Goal: Communication & Community: Answer question/provide support

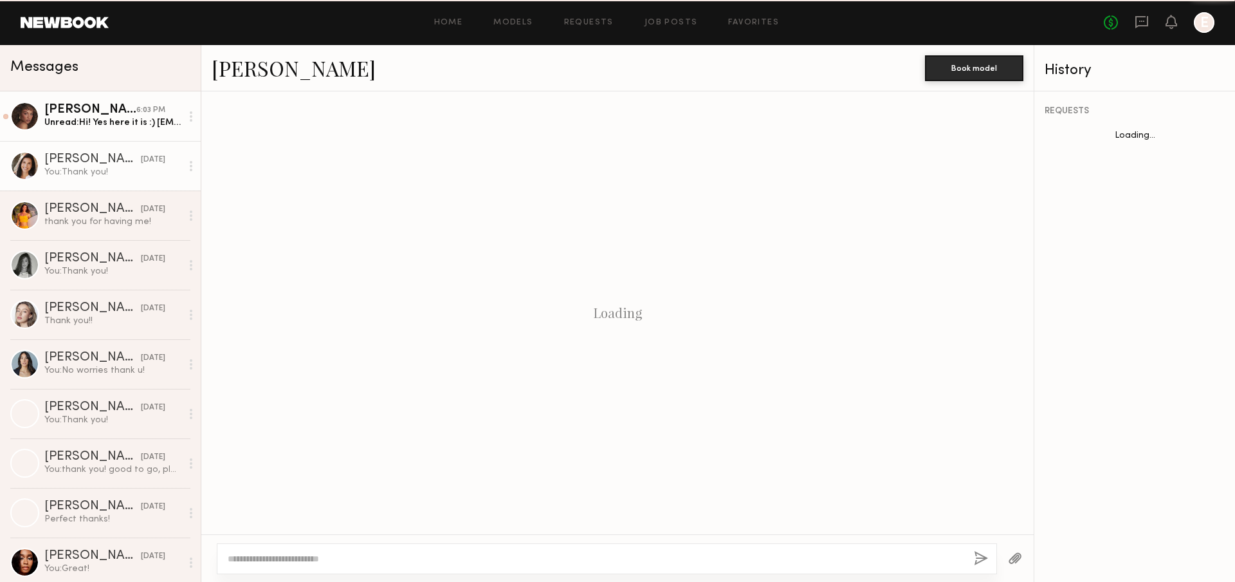
scroll to position [320, 0]
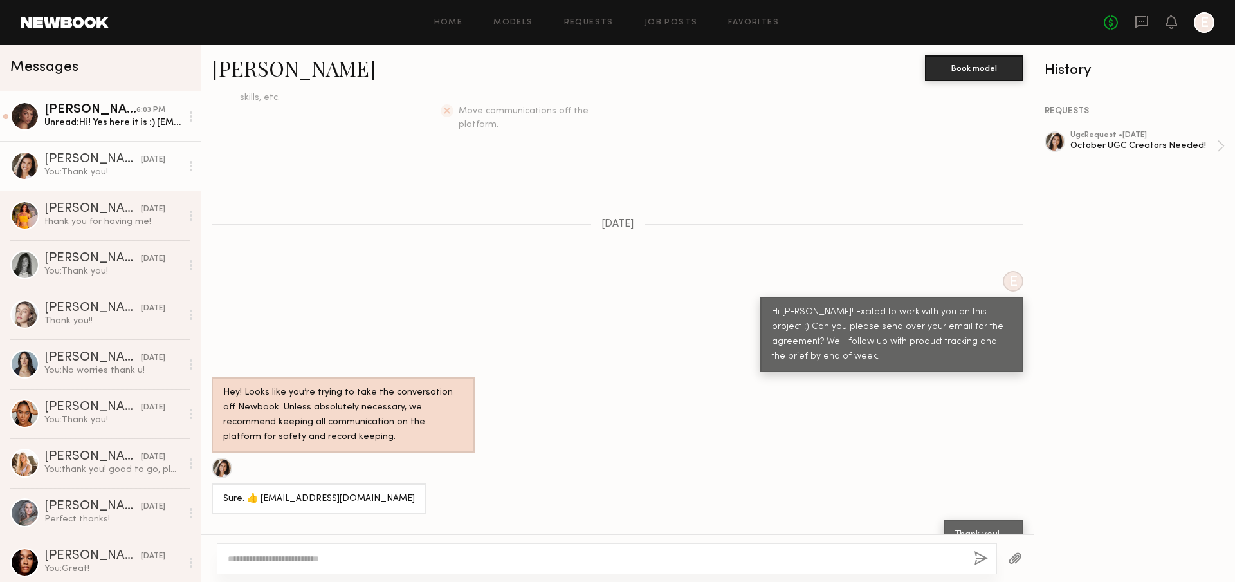
click at [91, 101] on link "Chloe B. 6:03 PM Unread: Hi! Yes here it is :) Chloebelle1345@gmail.com" at bounding box center [100, 116] width 201 height 50
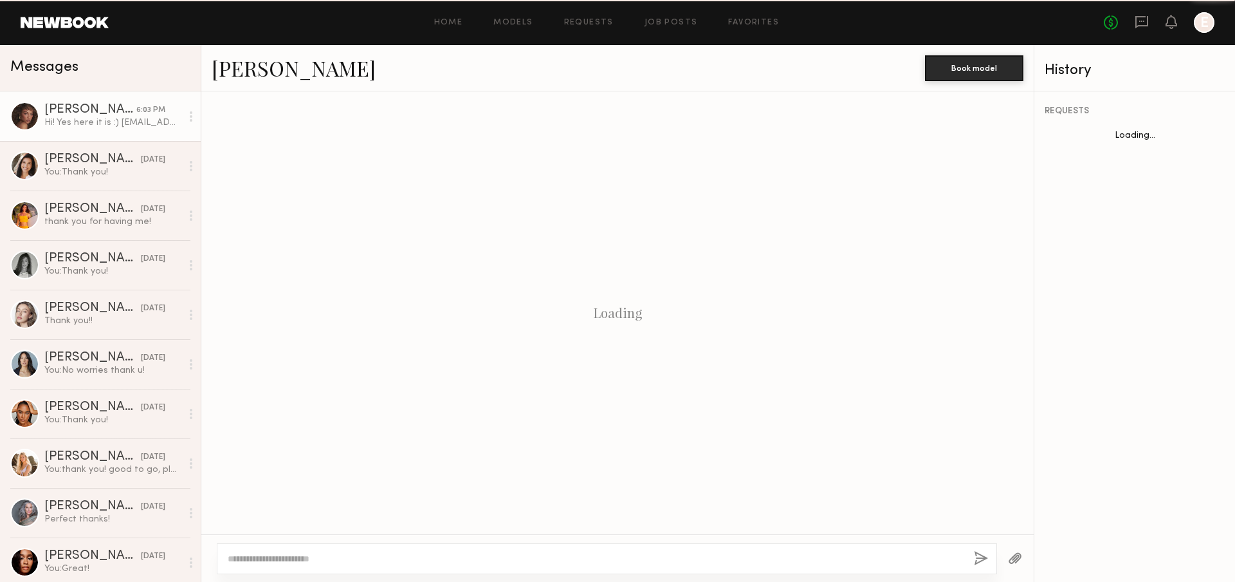
scroll to position [259, 0]
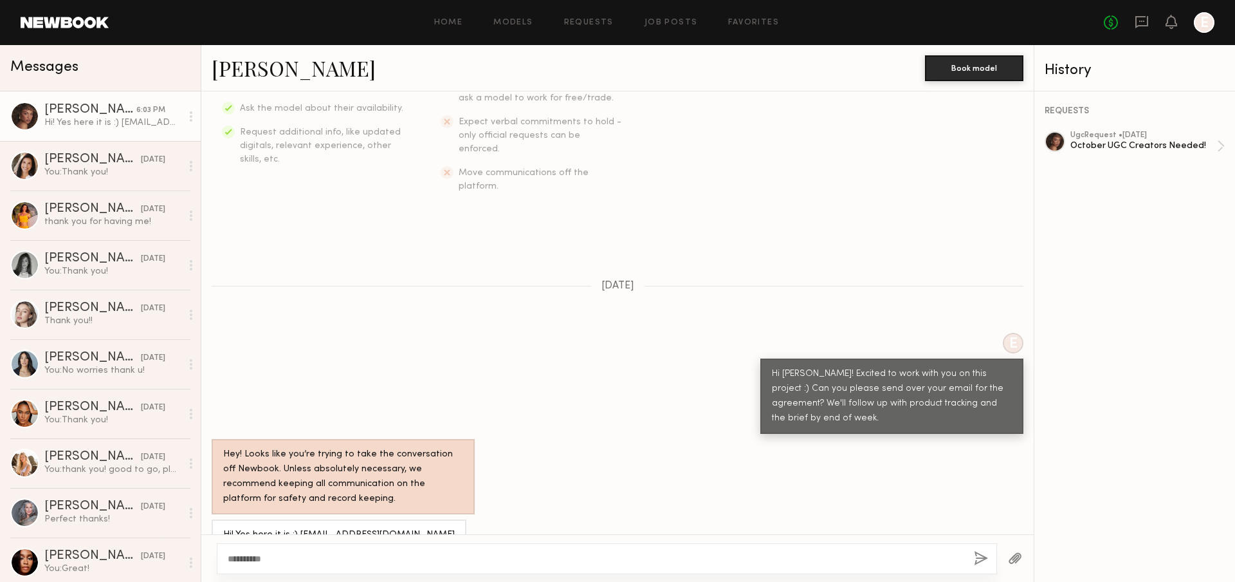
type textarea "**********"
click at [977, 554] on button "button" at bounding box center [981, 559] width 14 height 16
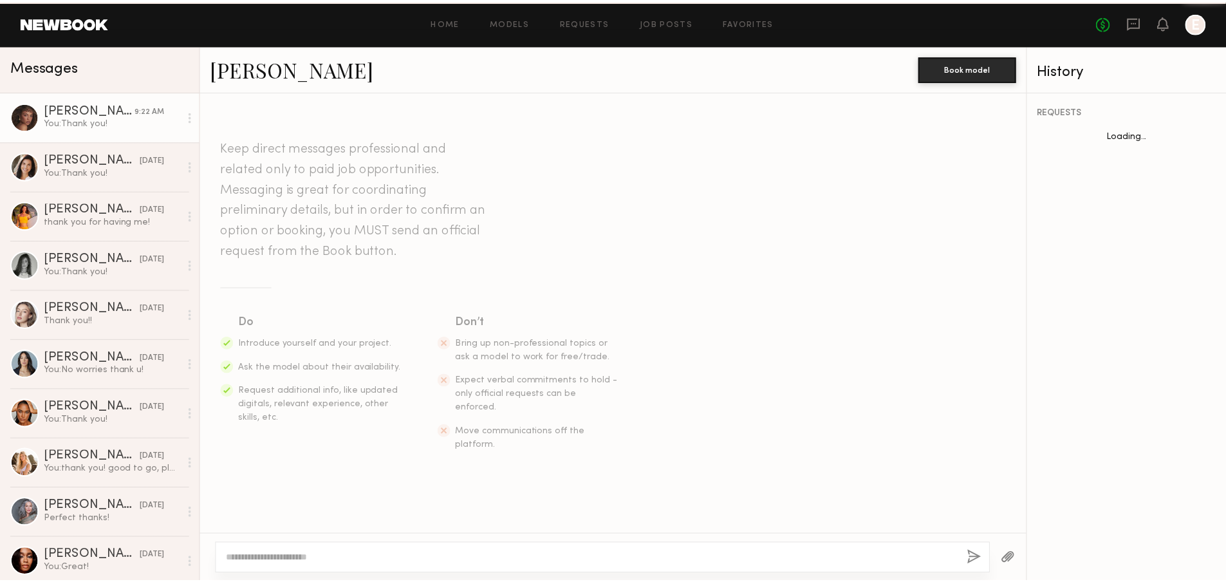
scroll to position [418, 0]
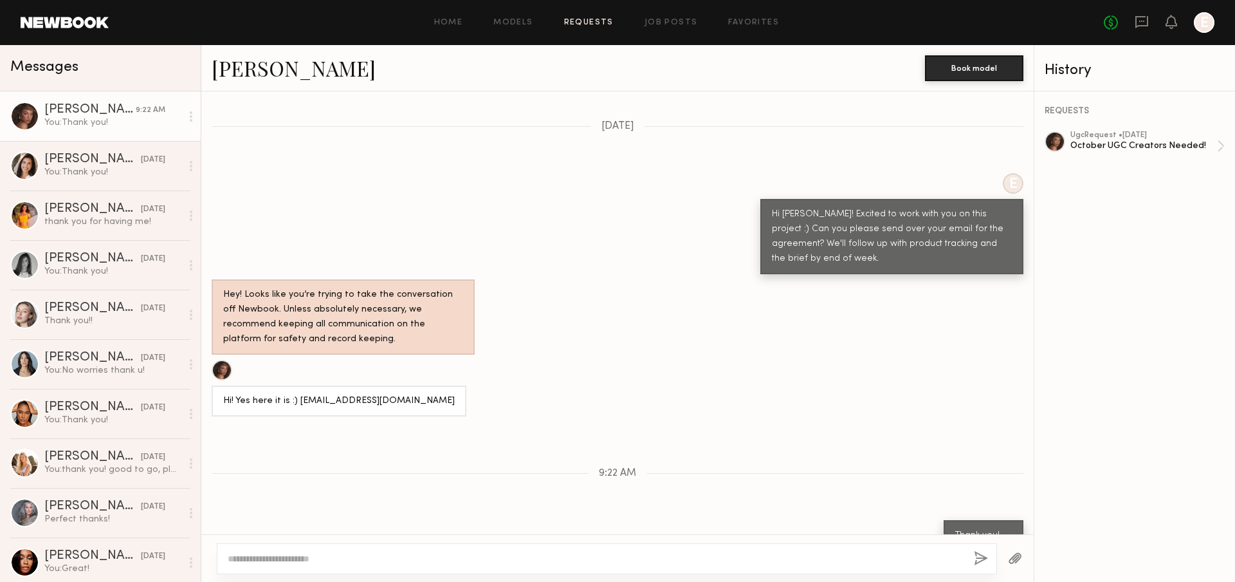
click at [601, 21] on link "Requests" at bounding box center [589, 23] width 50 height 8
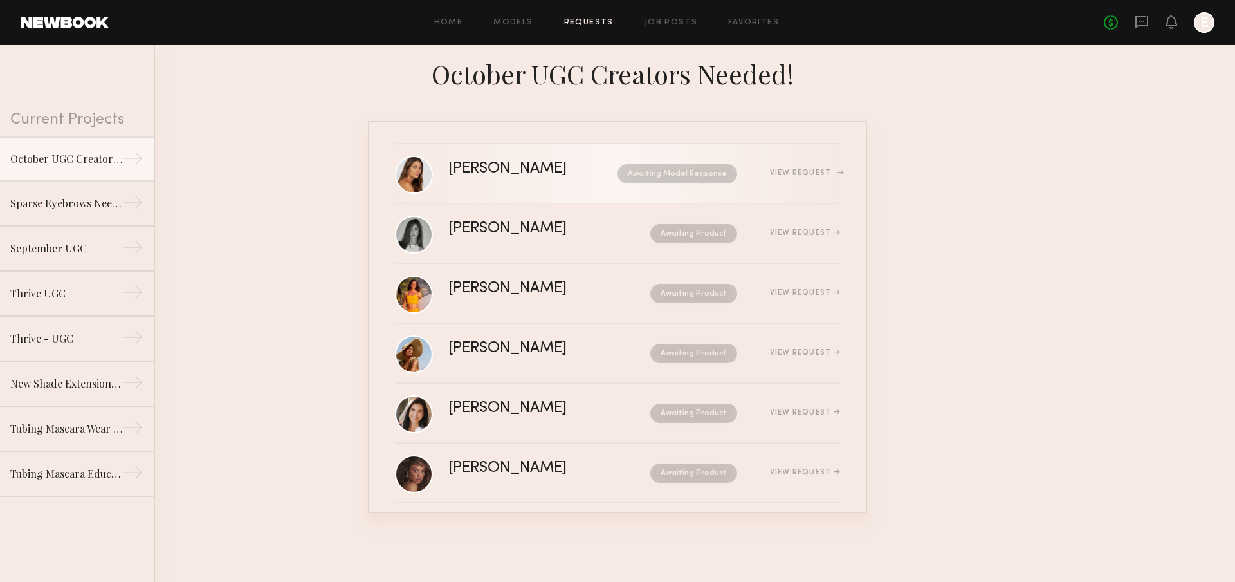
click at [782, 177] on div "View Request" at bounding box center [788, 174] width 103 height 10
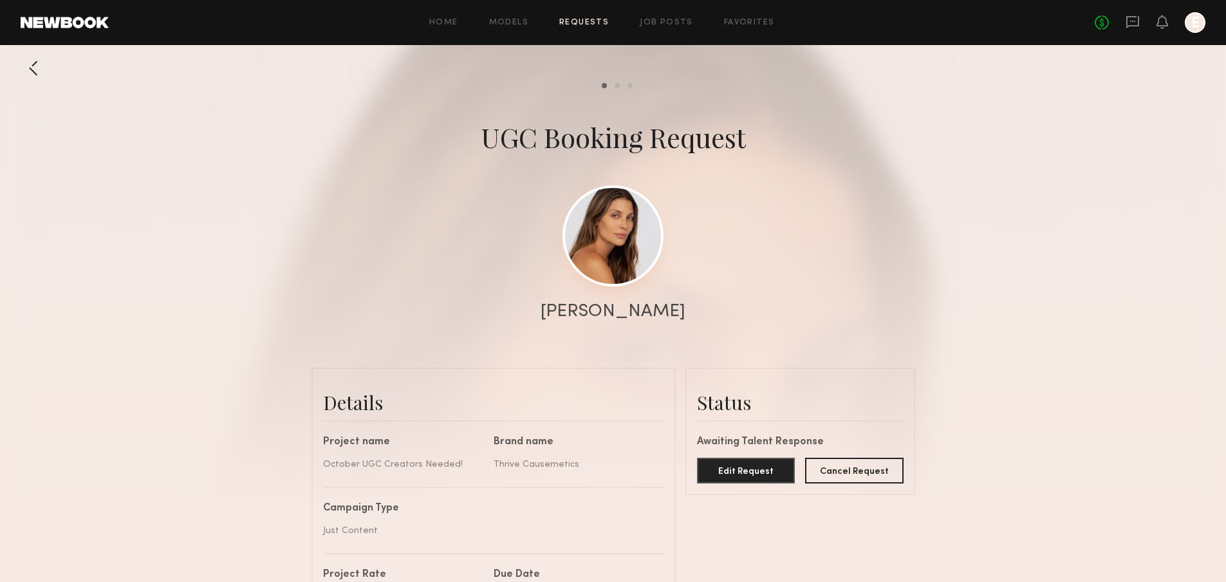
click at [607, 250] on link at bounding box center [612, 235] width 101 height 101
click at [42, 59] on div at bounding box center [34, 68] width 26 height 26
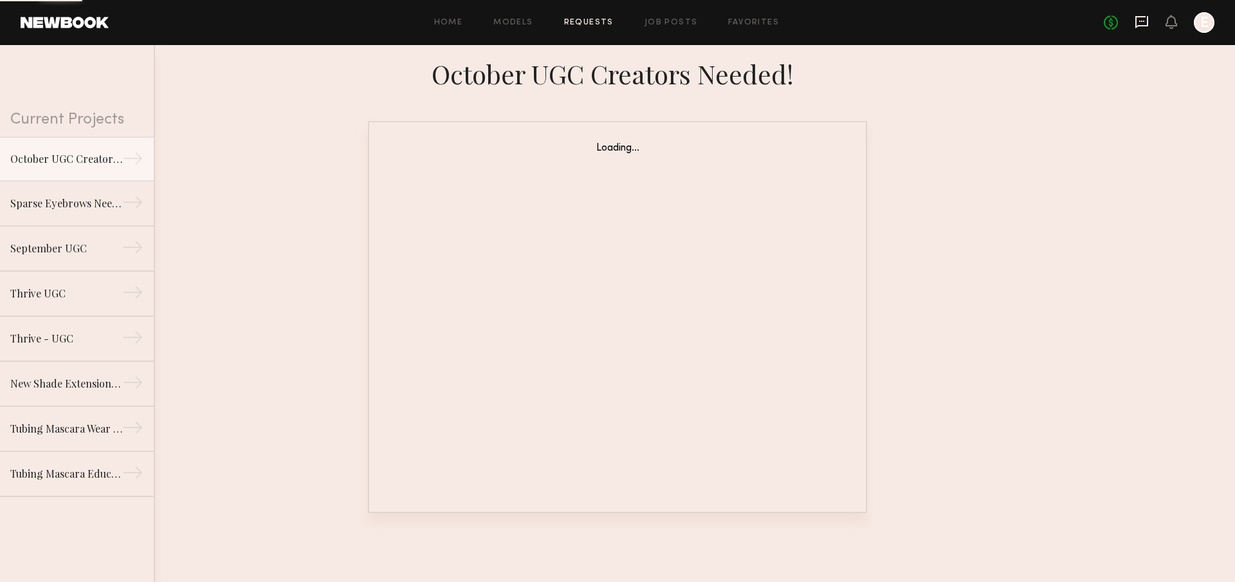
click at [1135, 21] on icon at bounding box center [1141, 22] width 13 height 12
